Goal: Transaction & Acquisition: Register for event/course

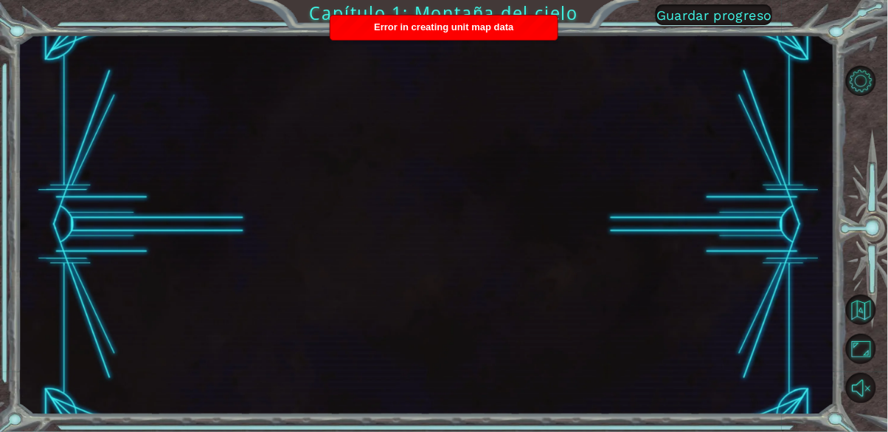
click at [555, 170] on div at bounding box center [426, 225] width 817 height 380
click at [865, 325] on button "Volver al mapa" at bounding box center [861, 309] width 30 height 30
click at [870, 325] on button "Volver al mapa" at bounding box center [861, 309] width 30 height 30
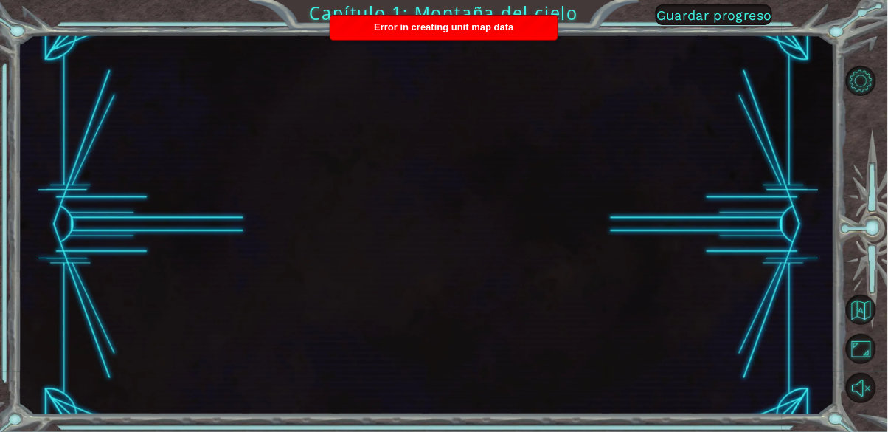
click at [501, 22] on span "Error in creating unit map data" at bounding box center [443, 26] width 139 height 11
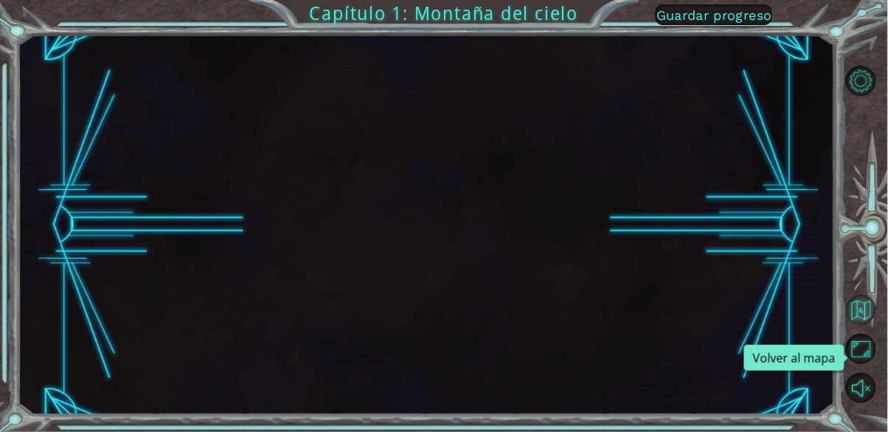
click at [856, 325] on button "Volver al mapa" at bounding box center [861, 309] width 30 height 30
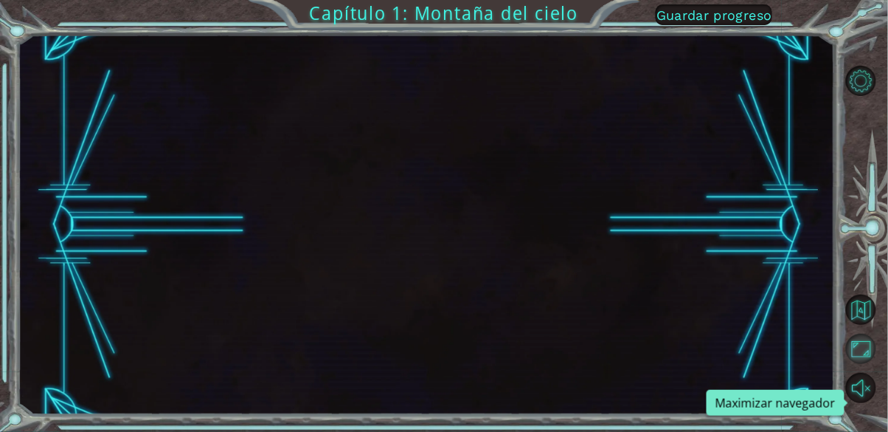
click at [865, 364] on button "Maximizar navegador" at bounding box center [861, 348] width 30 height 30
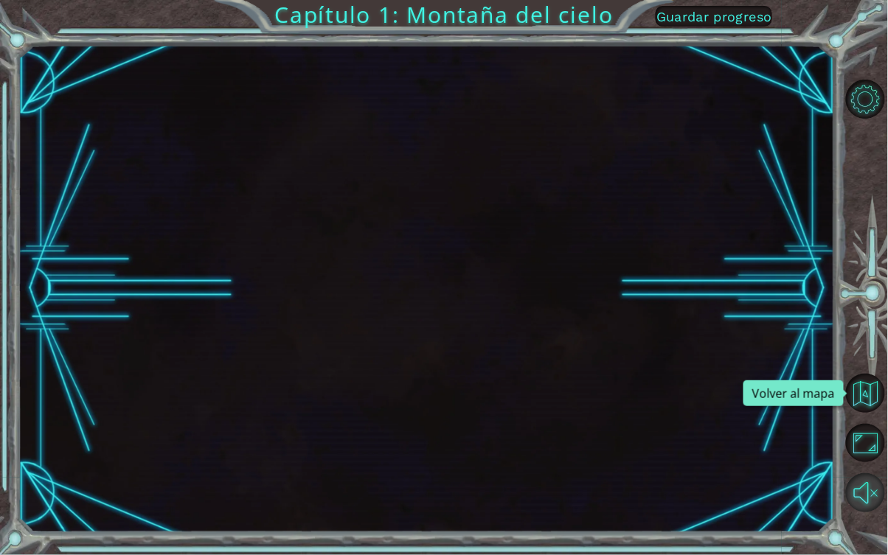
click at [865, 431] on button "Sonido encendido" at bounding box center [865, 493] width 39 height 39
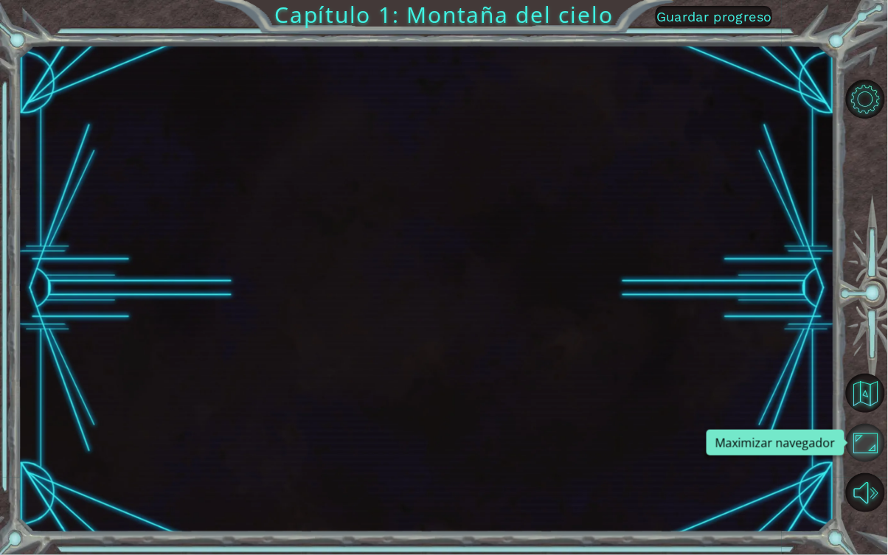
click at [870, 431] on button "Maximizar navegador" at bounding box center [865, 443] width 39 height 39
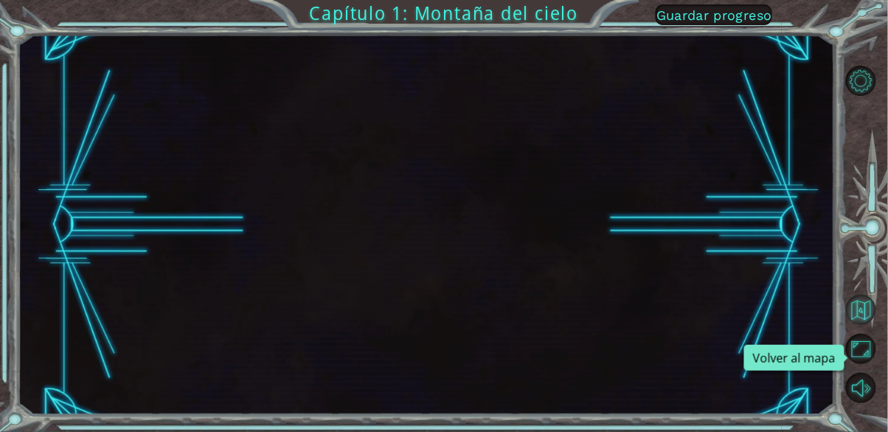
click at [869, 325] on button "Volver al mapa" at bounding box center [861, 309] width 30 height 30
click at [718, 23] on span "Guardar progreso" at bounding box center [715, 14] width 116 height 15
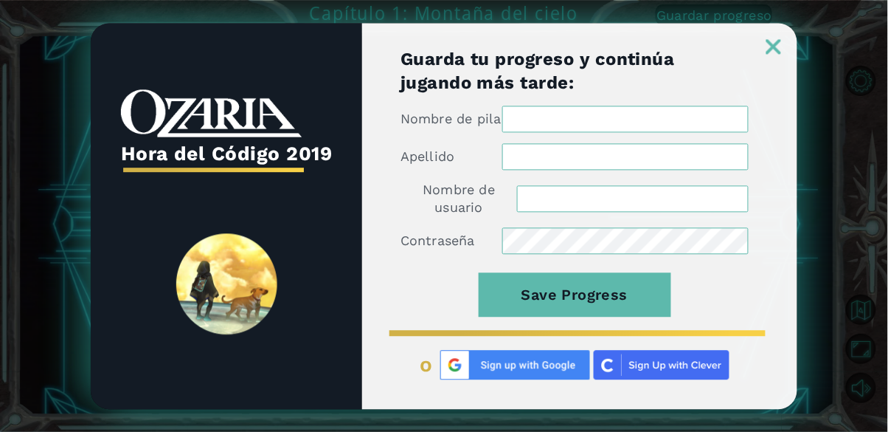
click at [777, 39] on img at bounding box center [773, 46] width 15 height 15
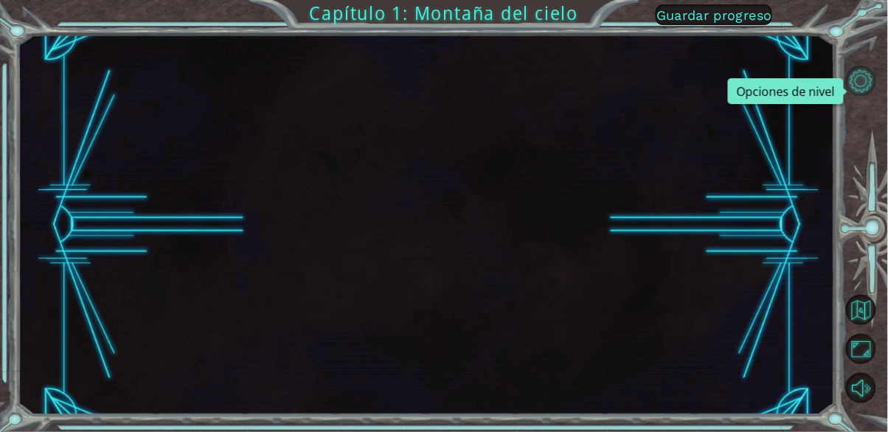
click at [871, 90] on button "Opciones de nivel" at bounding box center [861, 81] width 30 height 30
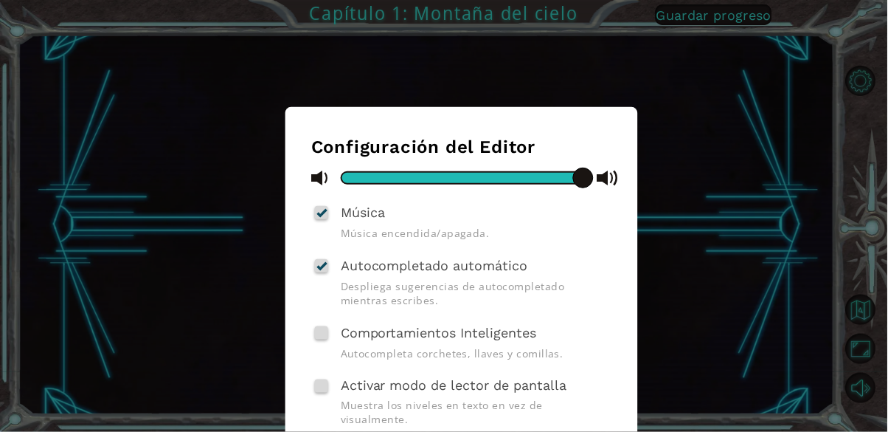
click at [839, 113] on div "Configuración del Editor Música Música encendida/apagada. Autocompletado automá…" at bounding box center [444, 216] width 888 height 432
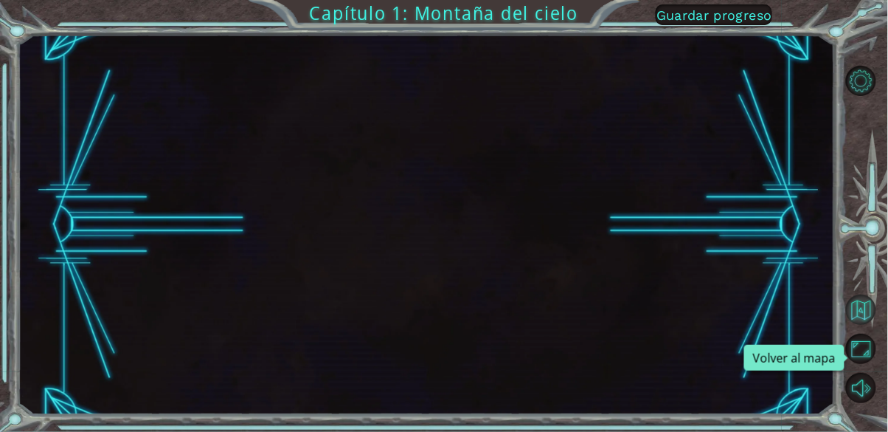
click at [867, 325] on button "Volver al mapa" at bounding box center [861, 309] width 30 height 30
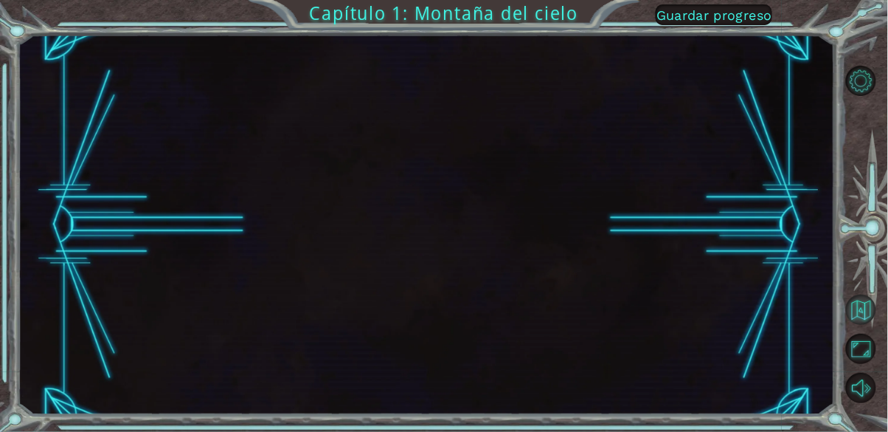
click at [867, 325] on button "Volver al mapa" at bounding box center [861, 309] width 30 height 30
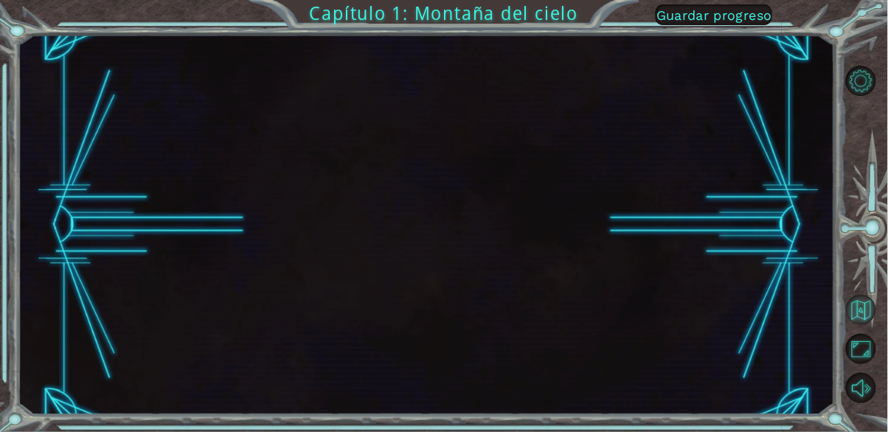
click at [867, 325] on button "Volver al mapa" at bounding box center [861, 309] width 30 height 30
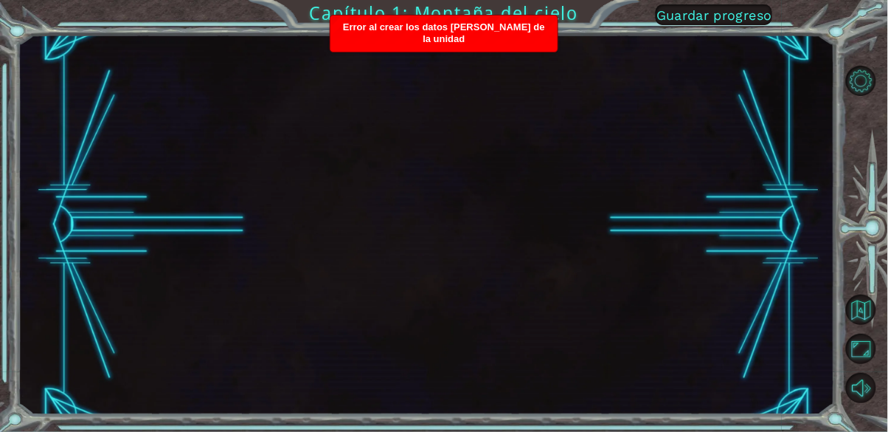
click at [132, 132] on div at bounding box center [426, 225] width 817 height 380
click at [339, 36] on div "Error al crear los datos [PERSON_NAME] de la unidad" at bounding box center [443, 33] width 227 height 36
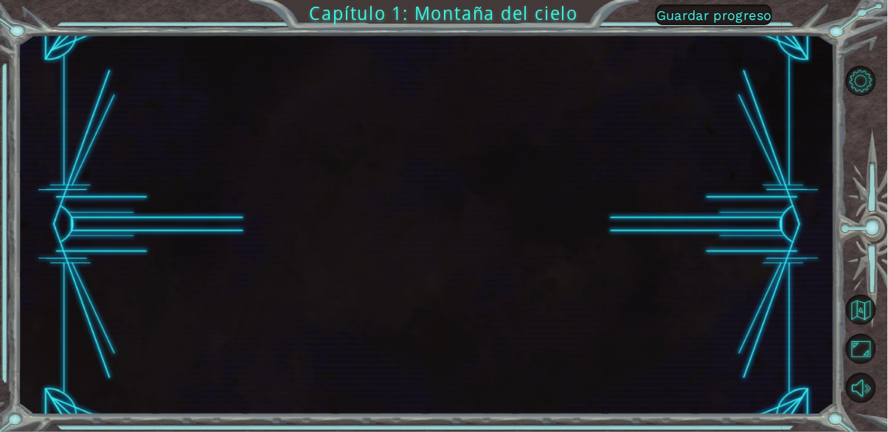
click at [328, 30] on div "Capítulo 1: Montaña del cielo Guardar progreso" at bounding box center [444, 216] width 888 height 432
click at [319, 19] on div "Capítulo 1: Montaña del cielo Guardar progreso" at bounding box center [444, 216] width 888 height 432
click at [314, 15] on div "Capítulo 1: Montaña del cielo Guardar progreso" at bounding box center [444, 216] width 888 height 432
click at [314, 20] on div "Capítulo 1: Montaña del cielo Guardar progreso" at bounding box center [444, 216] width 888 height 432
click at [316, 24] on div "Capítulo 1: Montaña del cielo Guardar progreso" at bounding box center [444, 216] width 888 height 432
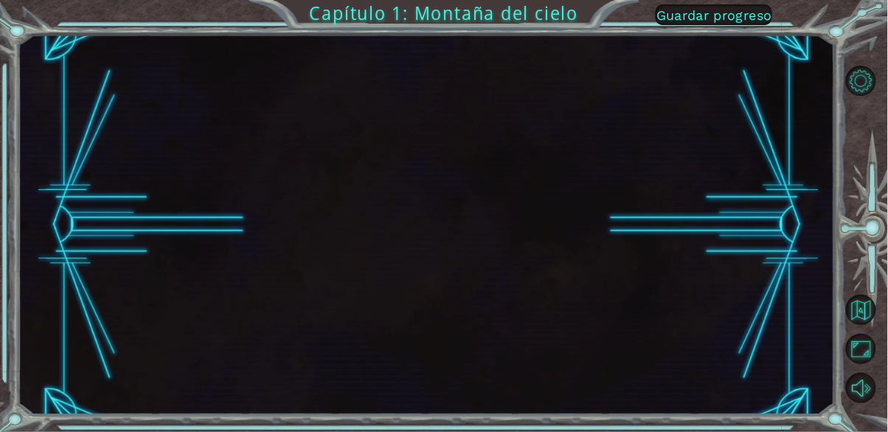
scroll to position [16, 0]
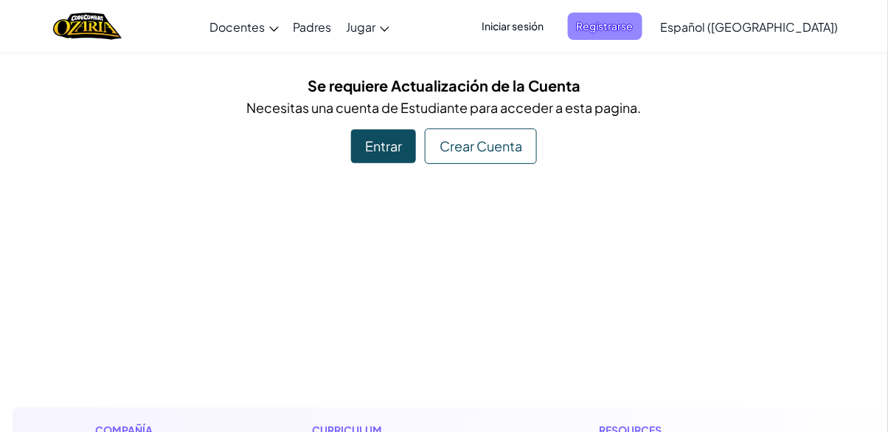
click at [642, 17] on span "Registrarse" at bounding box center [605, 26] width 75 height 27
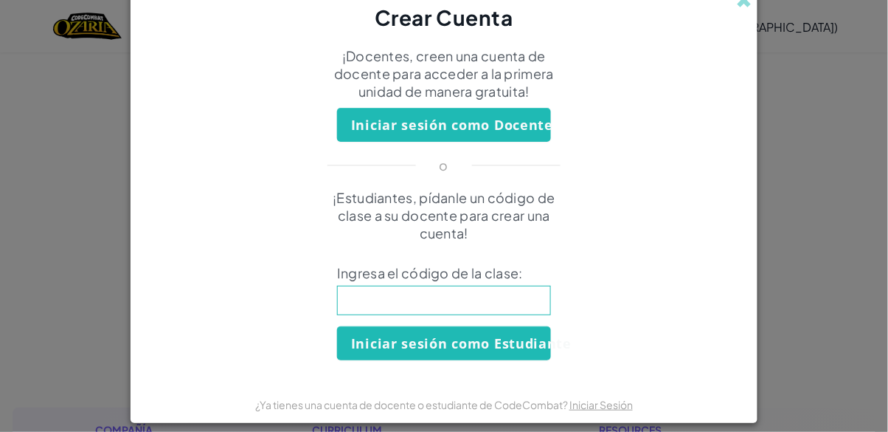
click at [522, 304] on input at bounding box center [444, 300] width 214 height 30
click at [745, 47] on form "¡Docentes, creen una cuenta de docente para acceder a la primera unidad de mane…" at bounding box center [444, 208] width 627 height 353
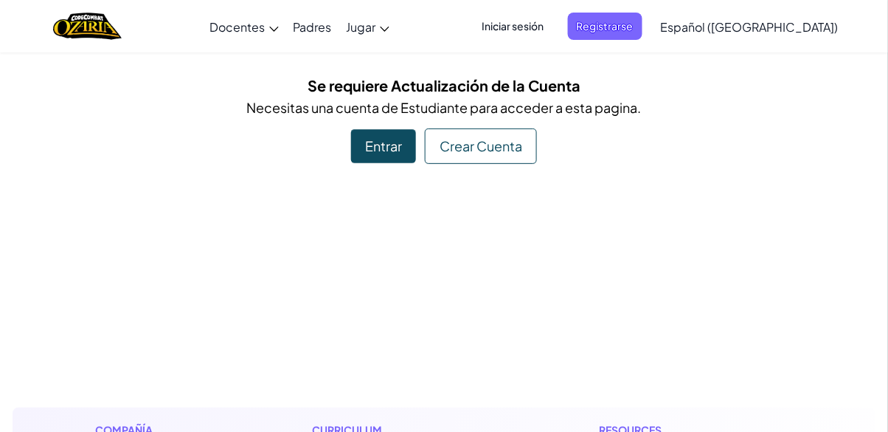
click at [384, 145] on div "Entrar" at bounding box center [383, 146] width 65 height 34
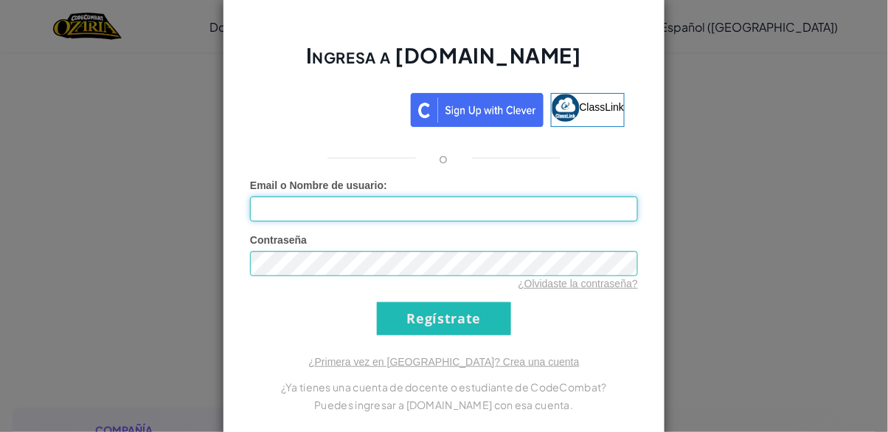
click at [381, 214] on input "Email o Nombre de usuario :" at bounding box center [444, 208] width 388 height 25
type input "[EMAIL_ADDRESS][DOMAIN_NAME]"
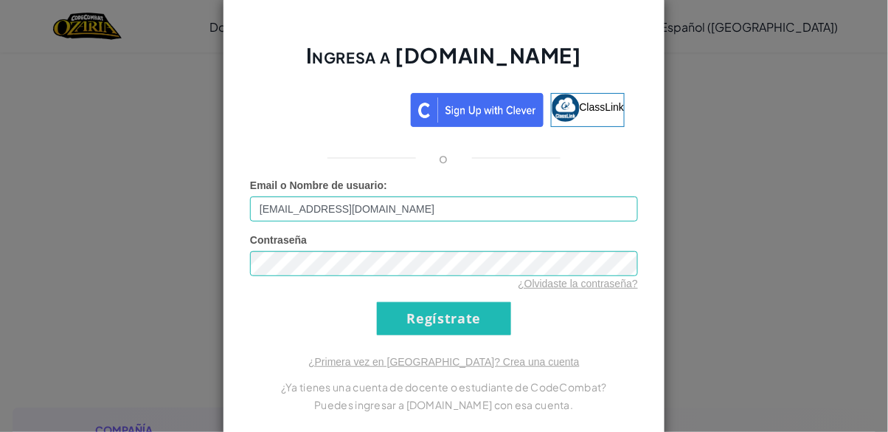
click at [377, 302] on input "Regístrate" at bounding box center [444, 318] width 134 height 33
